Goal: Go to known website: Go to known website

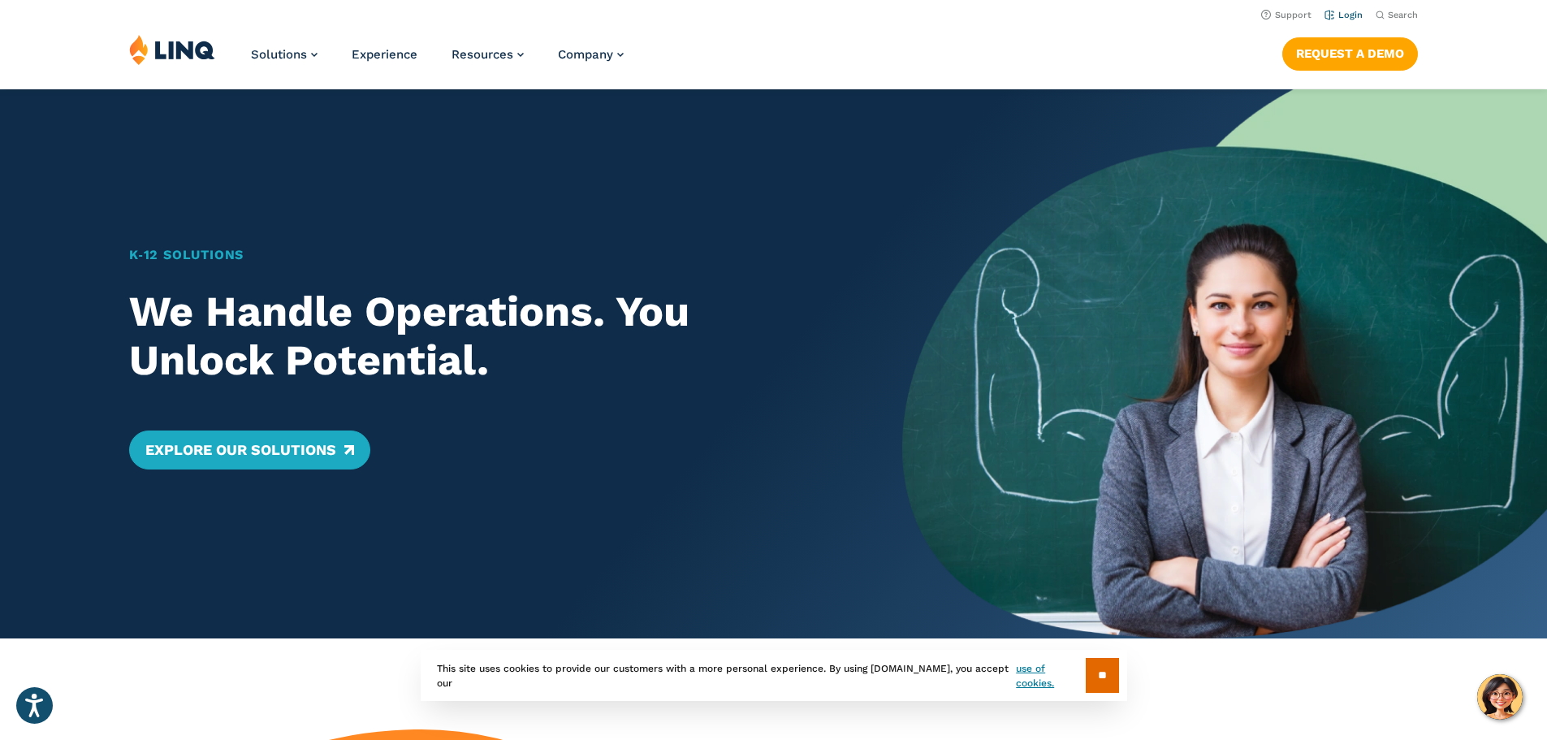
click at [1338, 15] on link "Login" at bounding box center [1344, 15] width 38 height 11
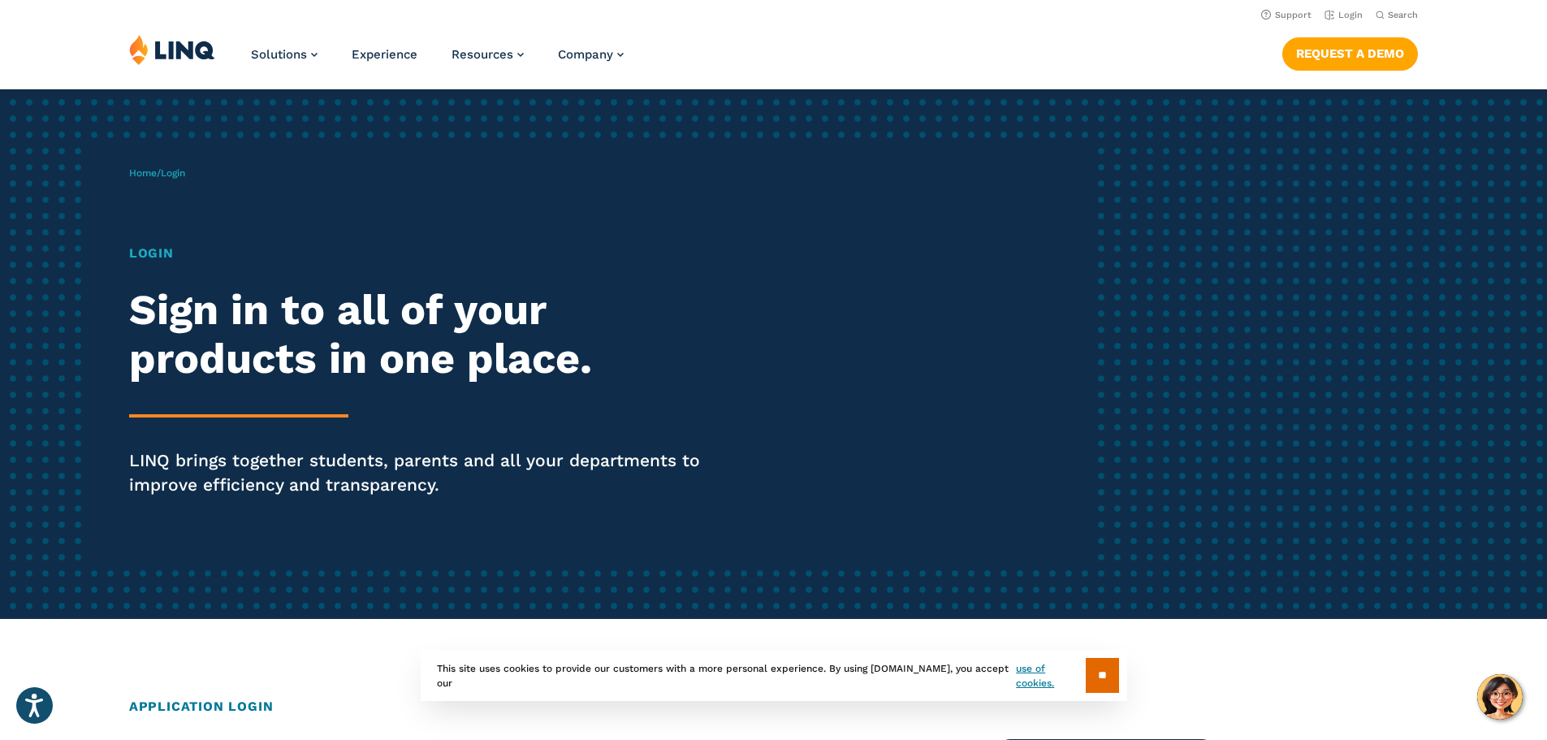
click at [158, 256] on h1 "Login" at bounding box center [427, 253] width 596 height 19
click at [173, 172] on span "Login" at bounding box center [173, 172] width 24 height 11
click at [149, 247] on h1 "Login" at bounding box center [427, 253] width 596 height 19
click at [157, 257] on h1 "Login" at bounding box center [427, 253] width 596 height 19
click at [1353, 16] on link "Login" at bounding box center [1344, 15] width 38 height 11
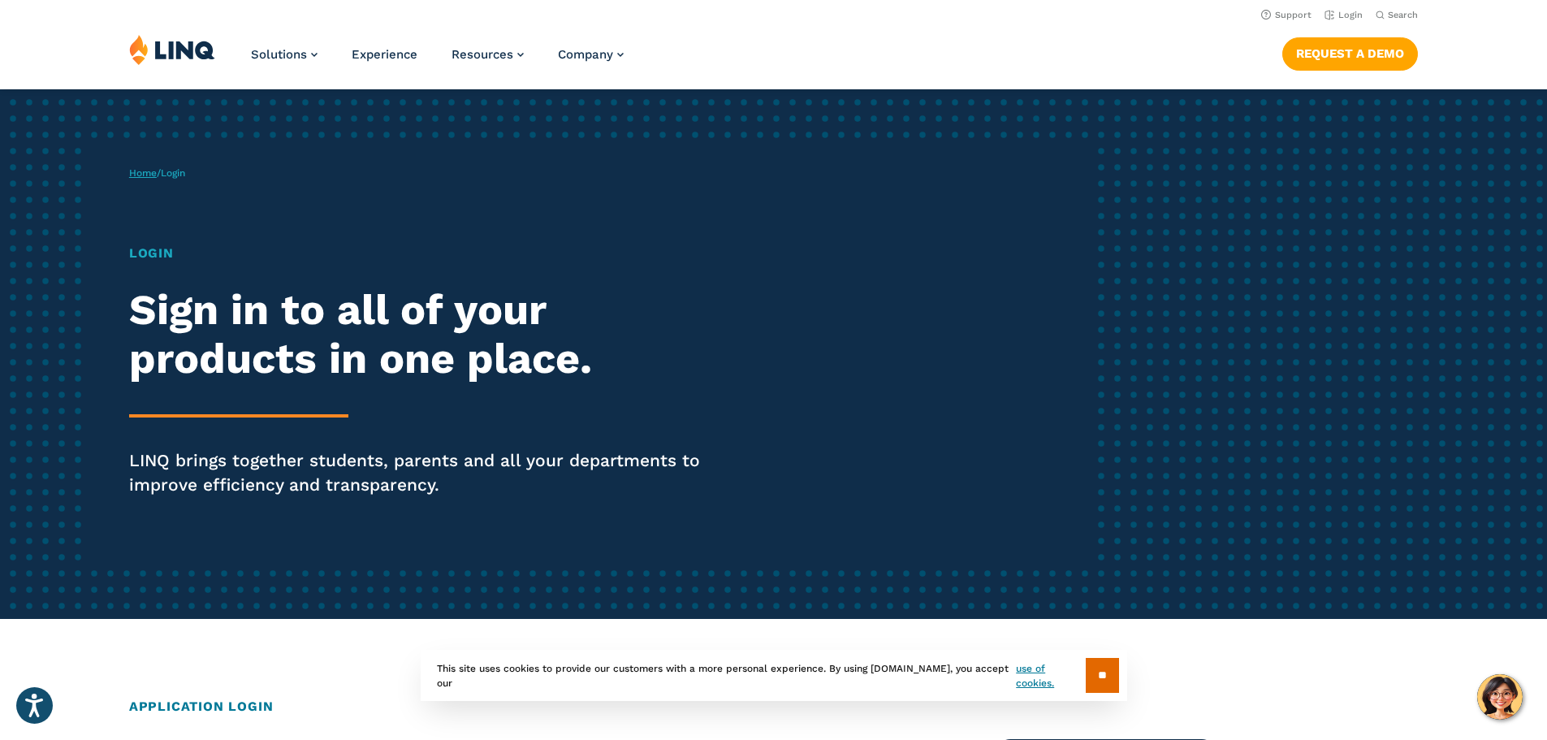
click at [141, 173] on link "Home" at bounding box center [143, 172] width 28 height 11
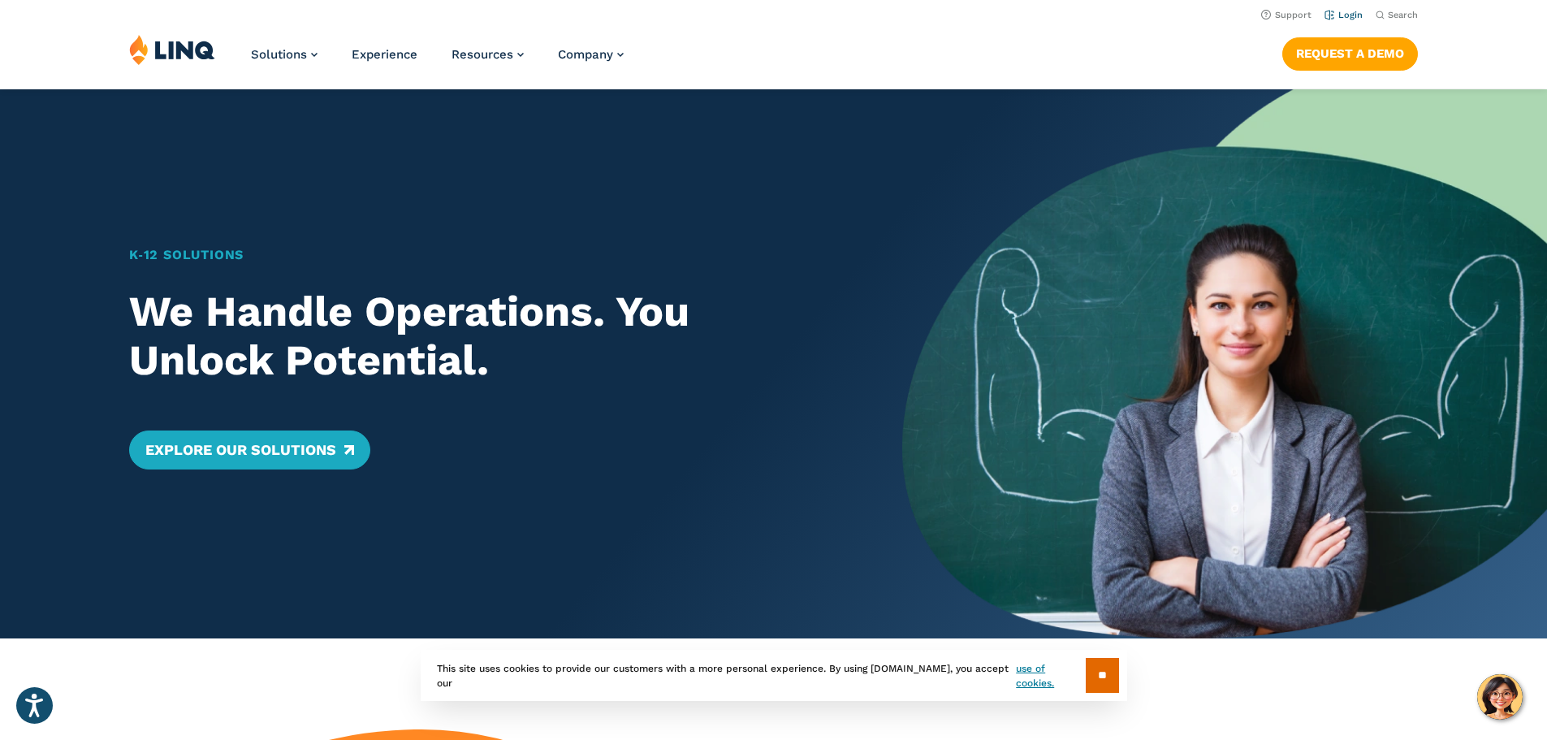
click at [1345, 19] on link "Login" at bounding box center [1344, 15] width 38 height 11
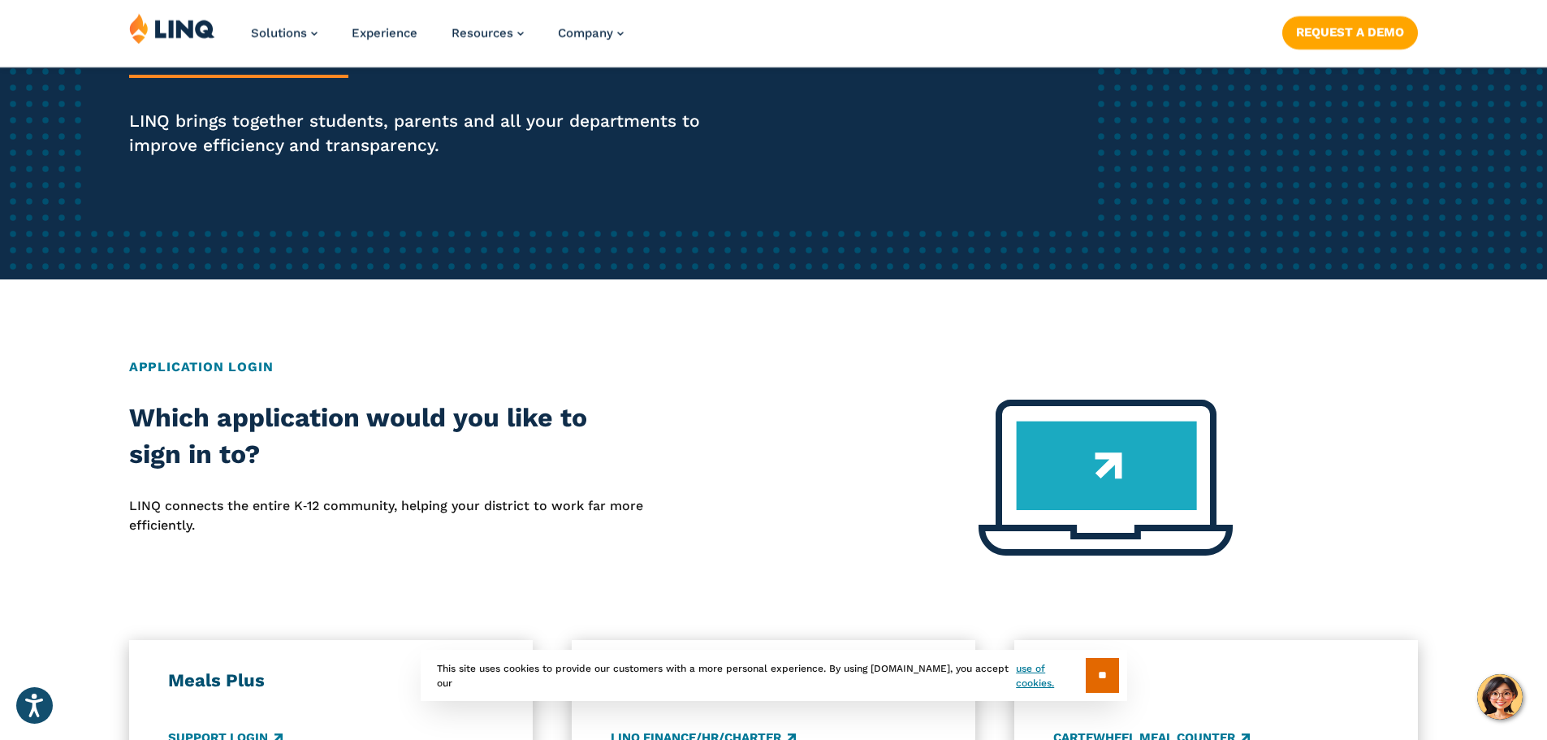
scroll to position [406, 0]
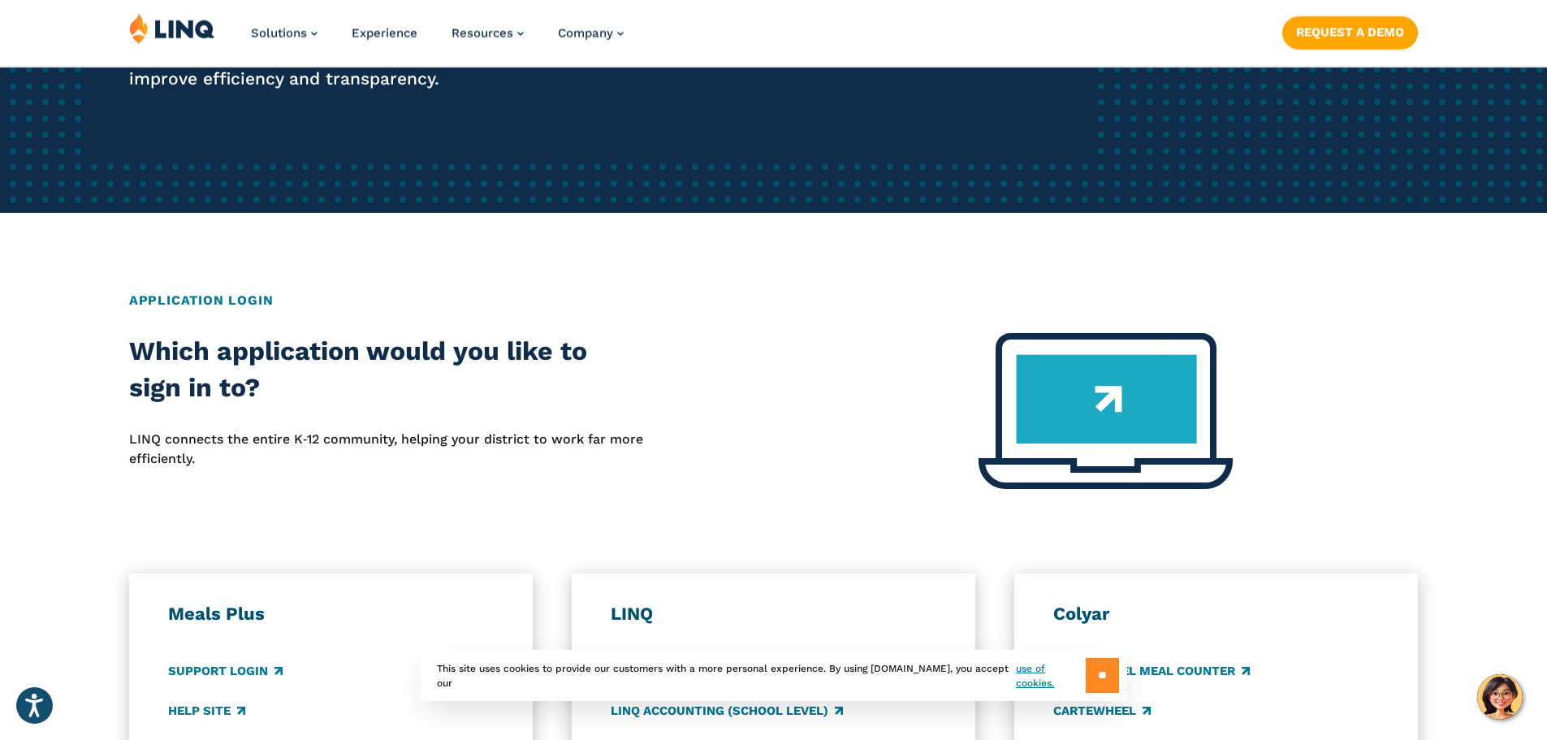
click at [1093, 672] on input "**" at bounding box center [1102, 675] width 33 height 35
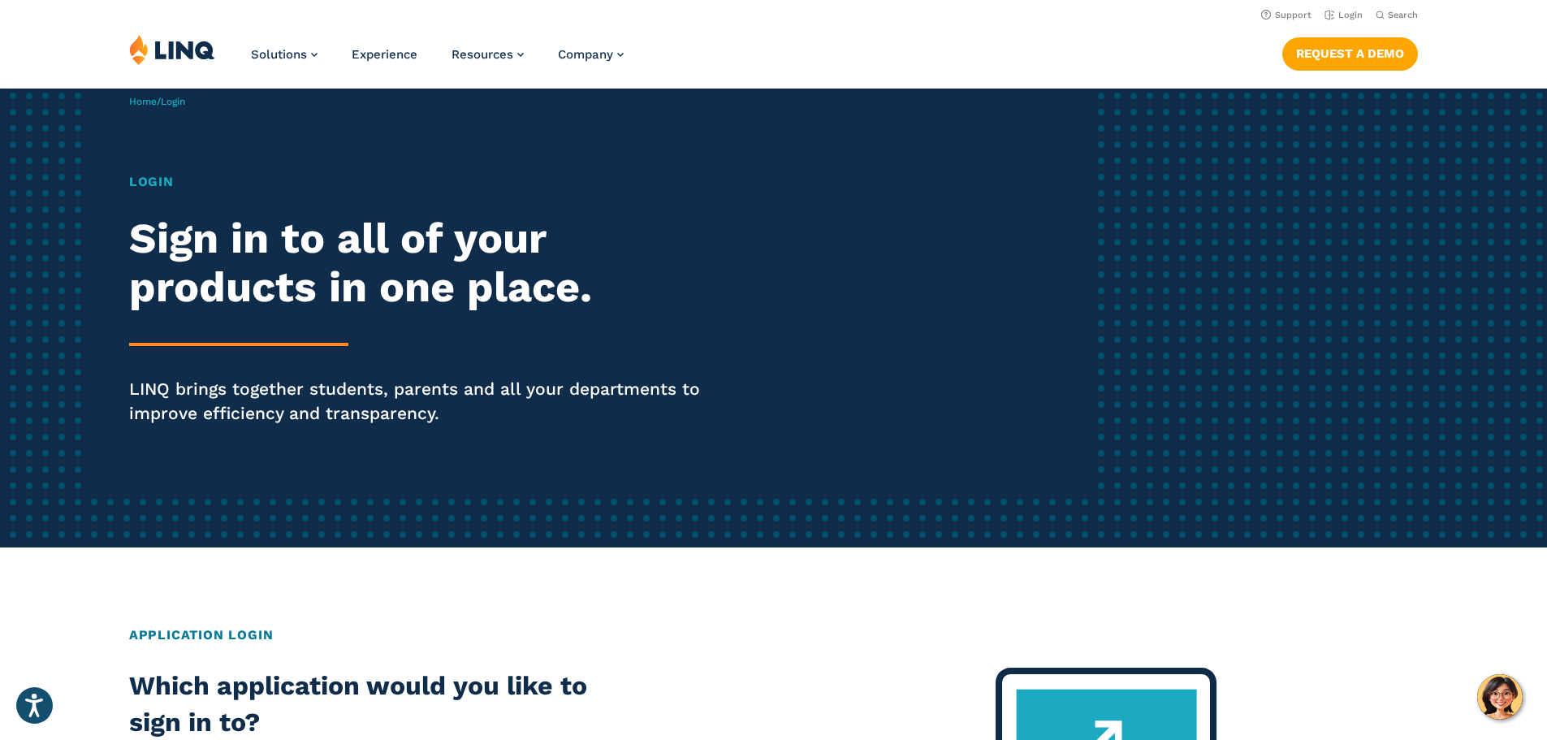
scroll to position [0, 0]
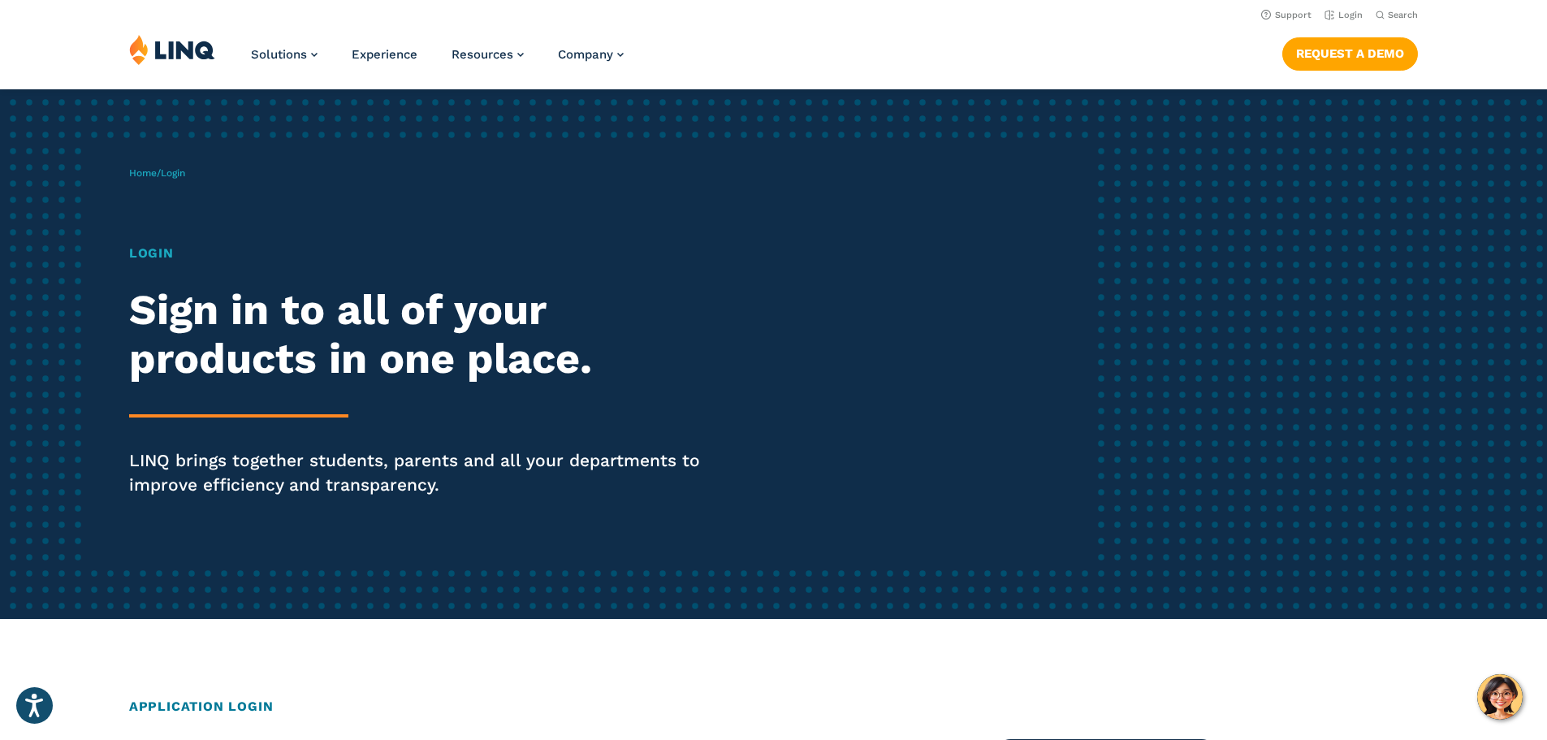
click at [158, 244] on h1 "Login" at bounding box center [427, 253] width 596 height 19
click at [160, 249] on h1 "Login" at bounding box center [427, 253] width 596 height 19
click at [1342, 15] on link "Login" at bounding box center [1344, 15] width 38 height 11
click at [182, 176] on span "Login" at bounding box center [173, 172] width 24 height 11
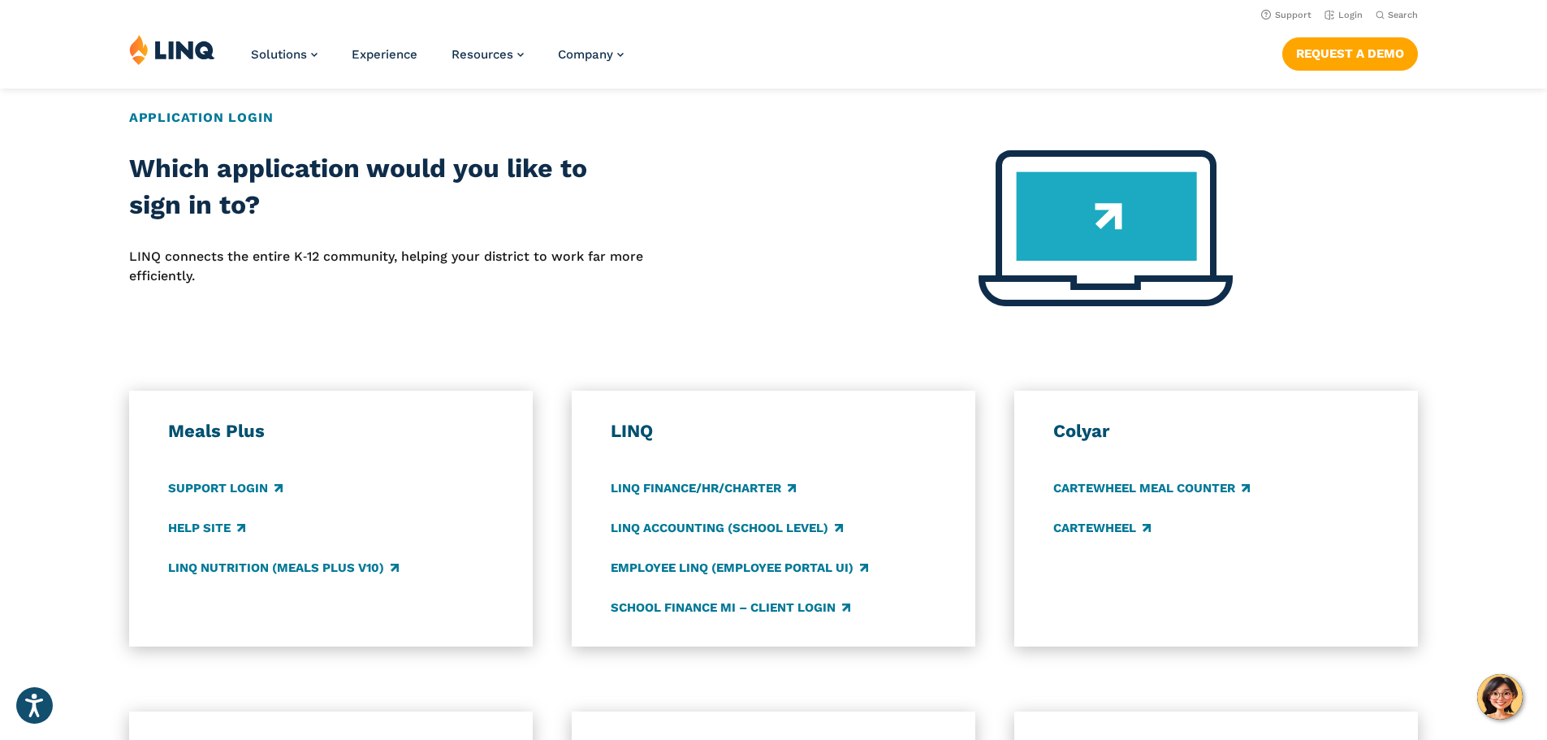
scroll to position [487, 0]
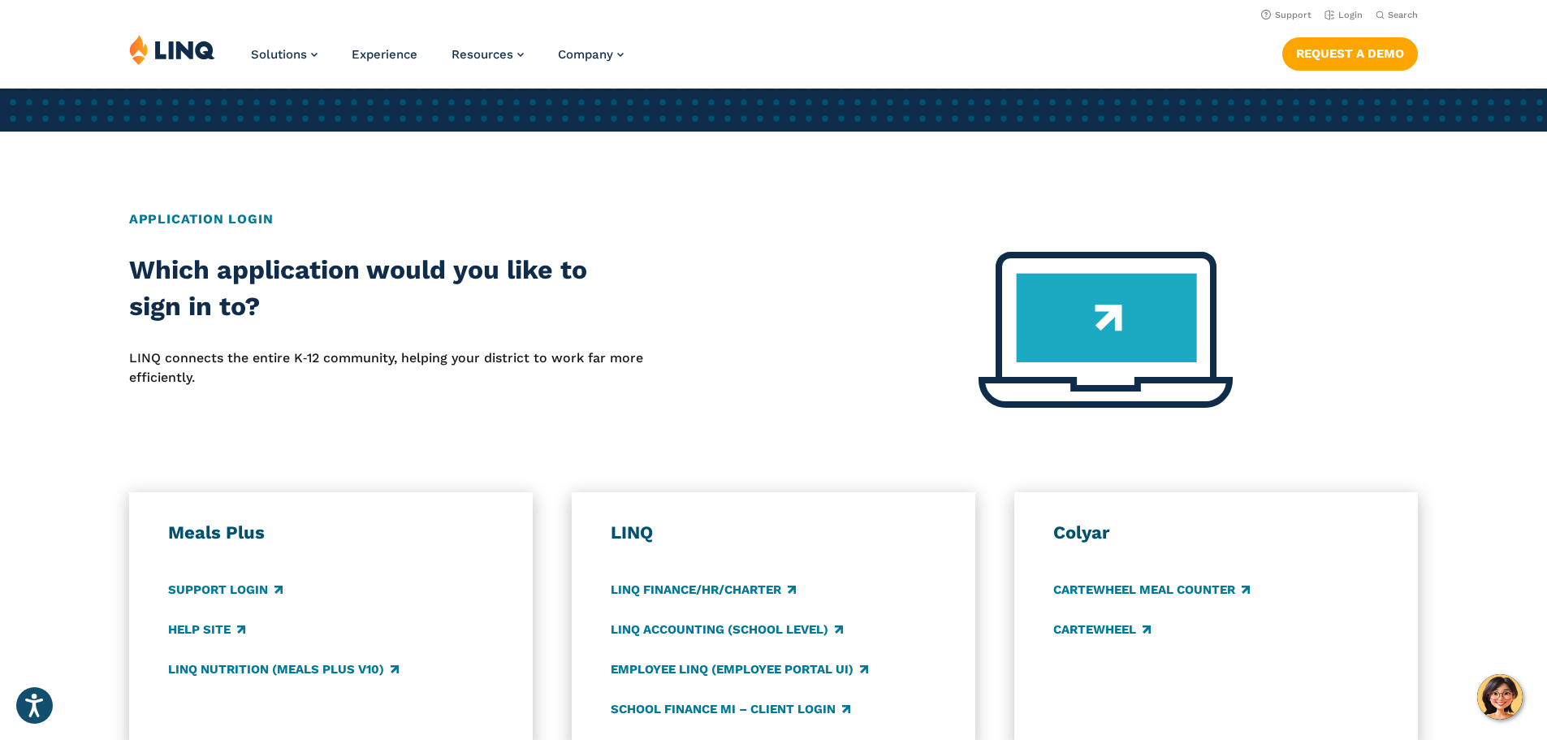
click at [216, 215] on h2 "Application Login" at bounding box center [773, 219] width 1289 height 19
click at [239, 218] on h2 "Application Login" at bounding box center [773, 219] width 1289 height 19
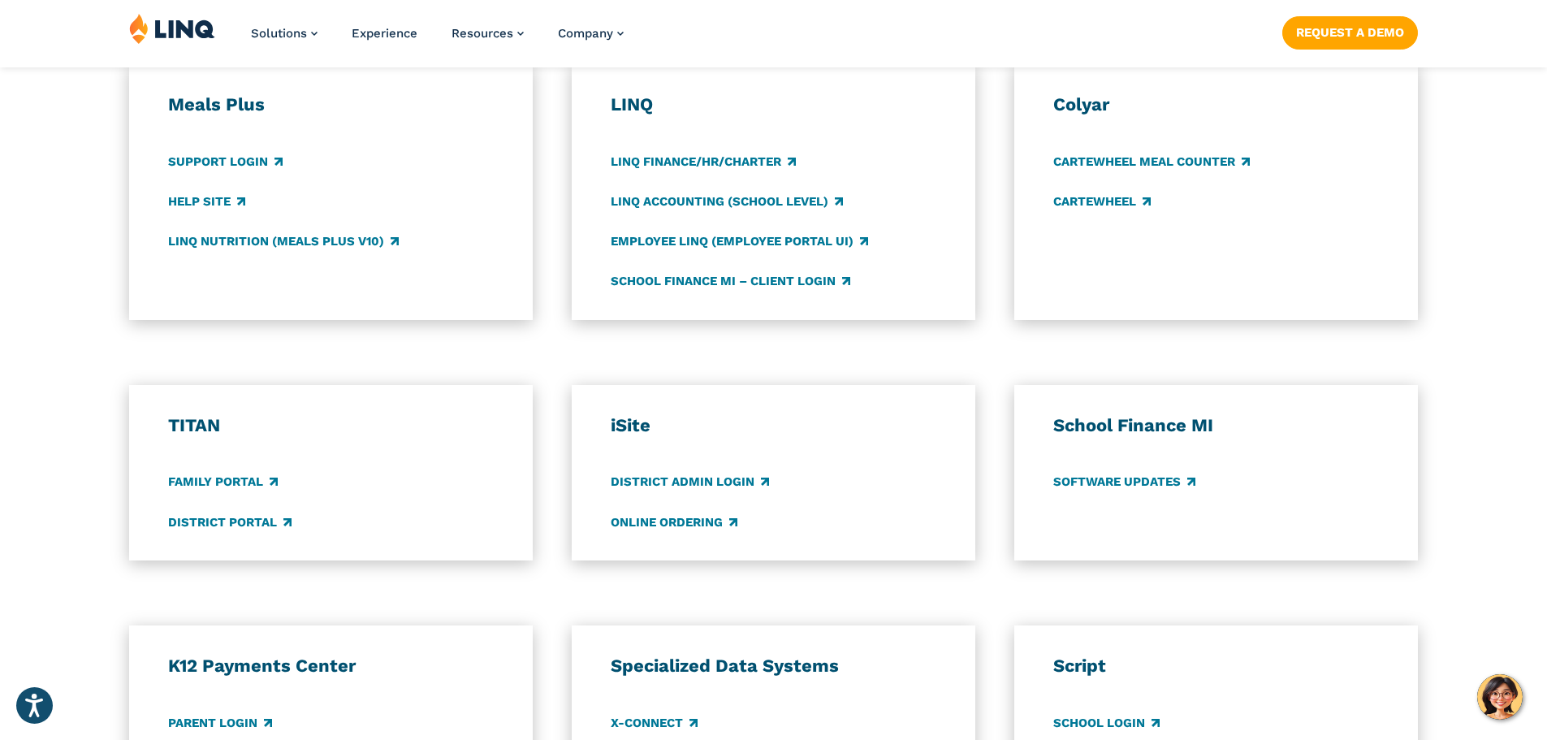
scroll to position [975, 0]
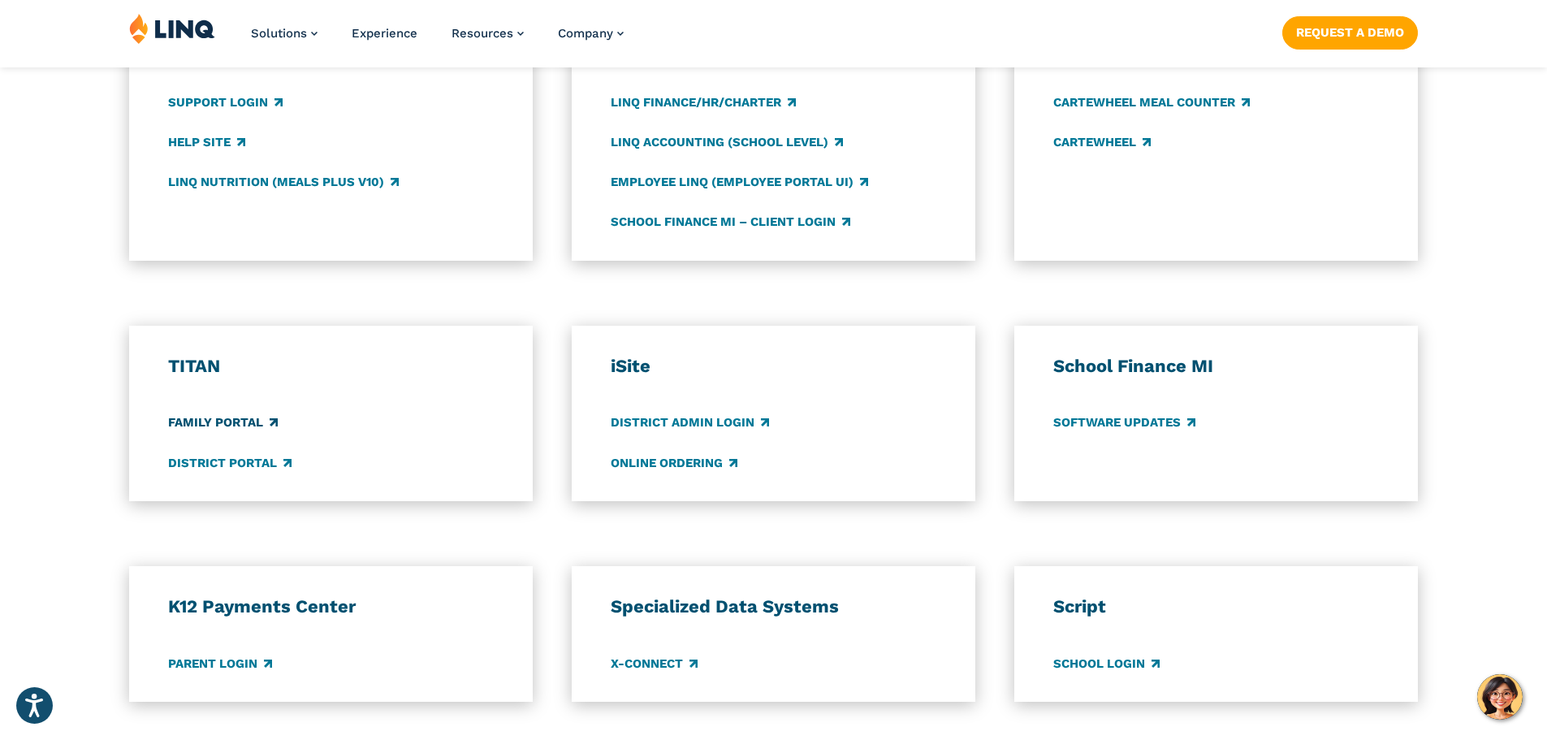
click at [224, 425] on link "Family Portal" at bounding box center [223, 423] width 110 height 18
